Goal: Find contact information: Find contact information

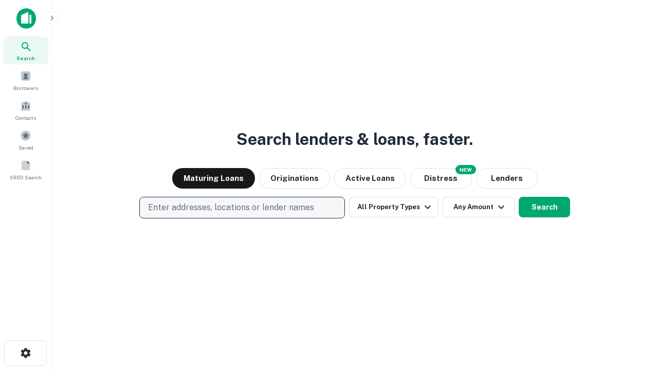
click at [242, 208] on p "Enter addresses, locations or lender names" at bounding box center [231, 208] width 166 height 12
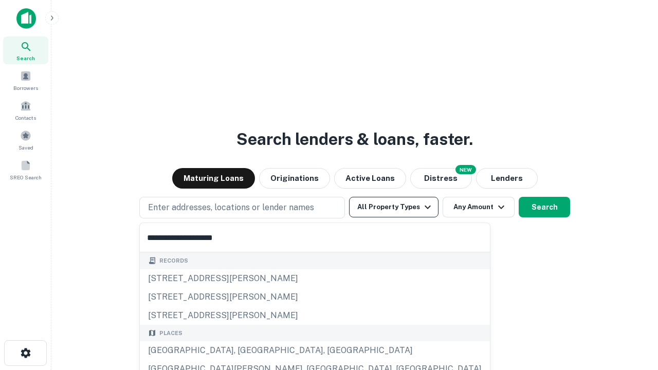
click at [246, 351] on div "Santa Monica, CA, USA" at bounding box center [315, 351] width 350 height 19
click at [394, 207] on button "All Property Types" at bounding box center [393, 207] width 89 height 21
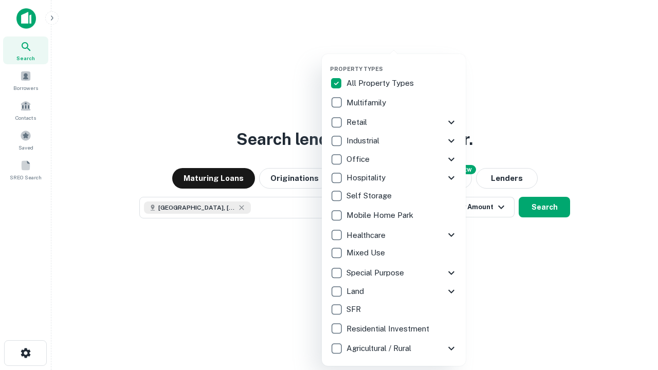
click at [402, 62] on button "button" at bounding box center [402, 62] width 144 height 1
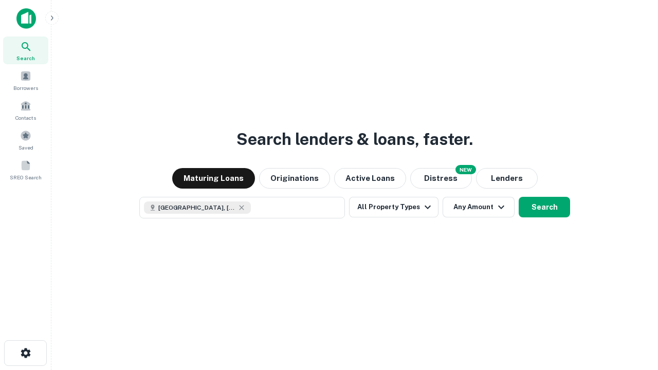
scroll to position [16, 0]
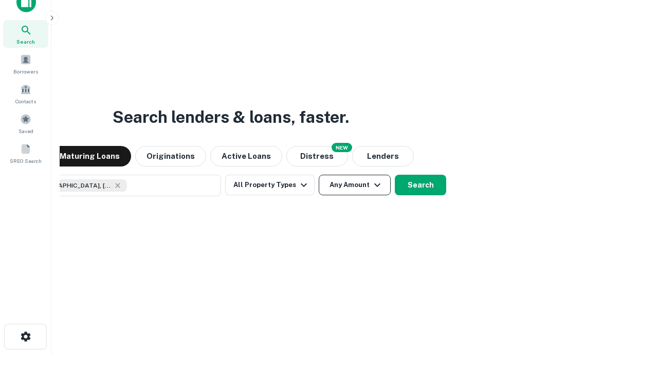
click at [319, 175] on button "Any Amount" at bounding box center [355, 185] width 72 height 21
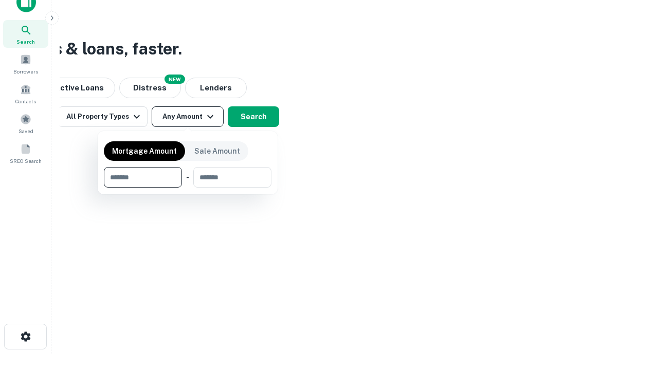
type input "*******"
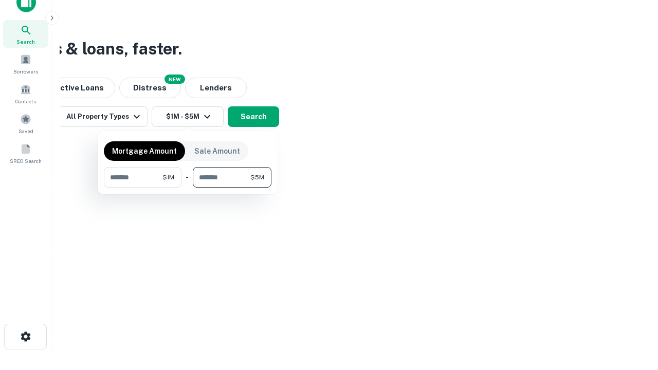
type input "*******"
click at [188, 188] on button "button" at bounding box center [188, 188] width 168 height 1
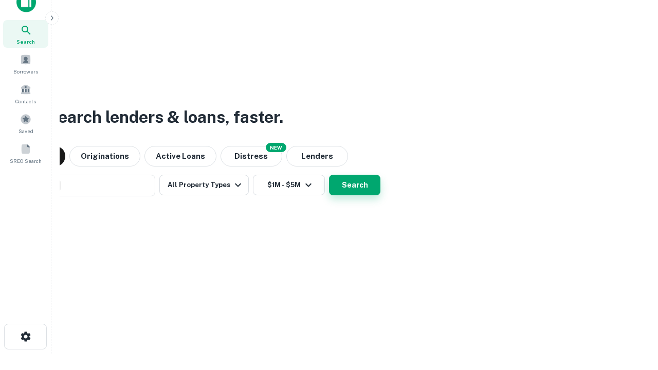
click at [329, 175] on button "Search" at bounding box center [354, 185] width 51 height 21
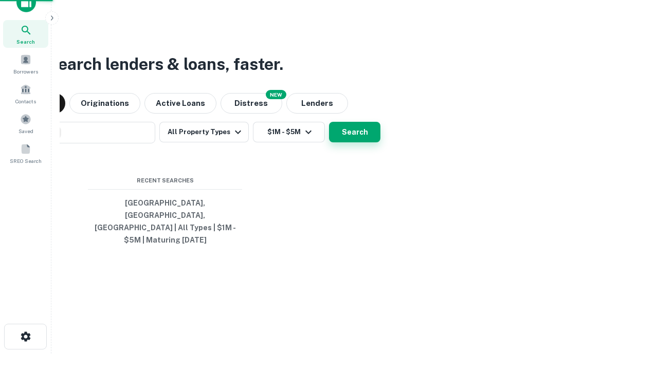
scroll to position [33, 291]
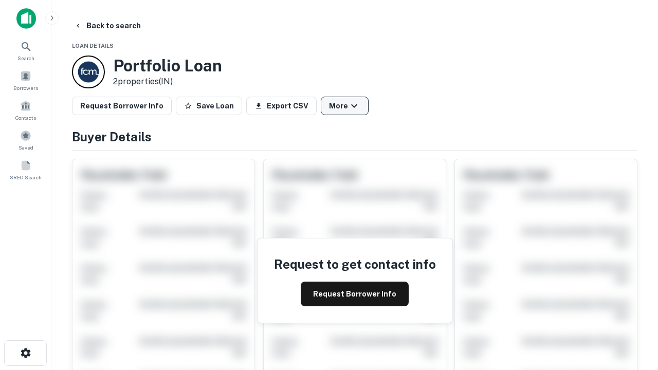
click at [345, 106] on button "More" at bounding box center [345, 106] width 48 height 19
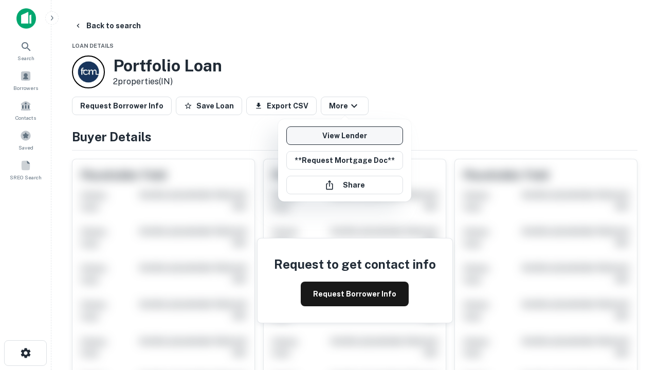
click at [345, 136] on link "View Lender" at bounding box center [345, 136] width 117 height 19
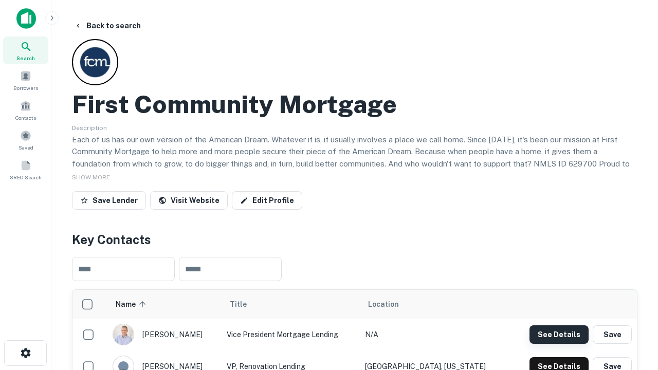
click at [559, 334] on button "See Details" at bounding box center [559, 335] width 59 height 19
click at [25, 353] on icon "button" at bounding box center [26, 353] width 12 height 12
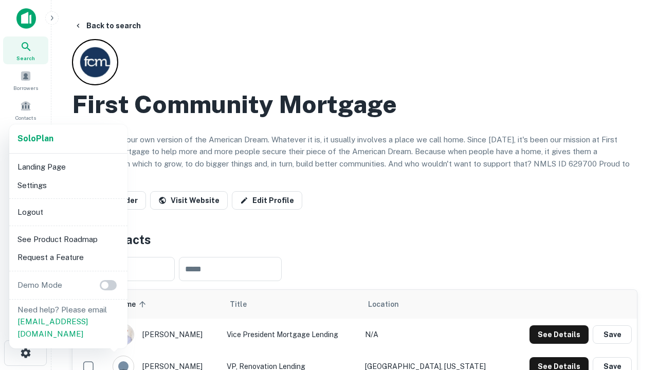
click at [68, 212] on li "Logout" at bounding box center [68, 212] width 110 height 19
